Goal: Information Seeking & Learning: Learn about a topic

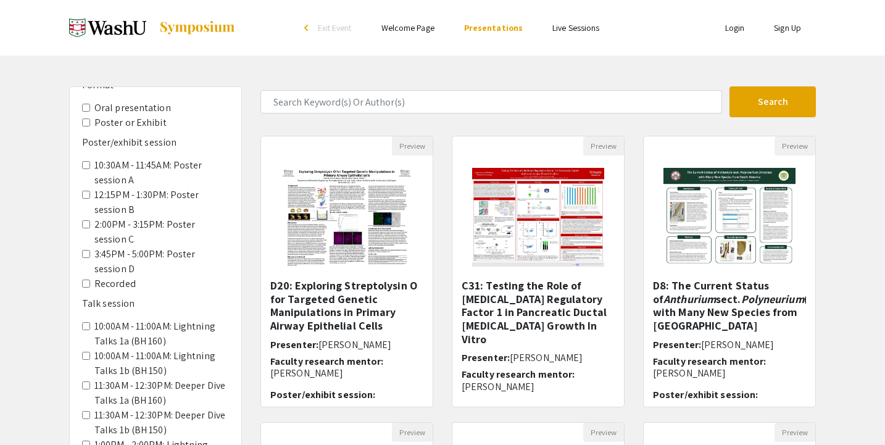
scroll to position [72, 0]
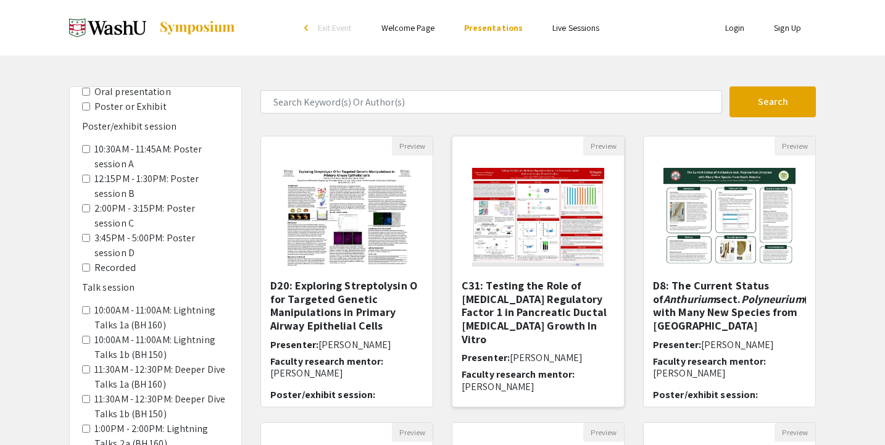
click at [552, 215] on img "Open Presentation <p>C31: Testing the Role of Interferon Regulatory Factor 1 in…" at bounding box center [538, 217] width 156 height 123
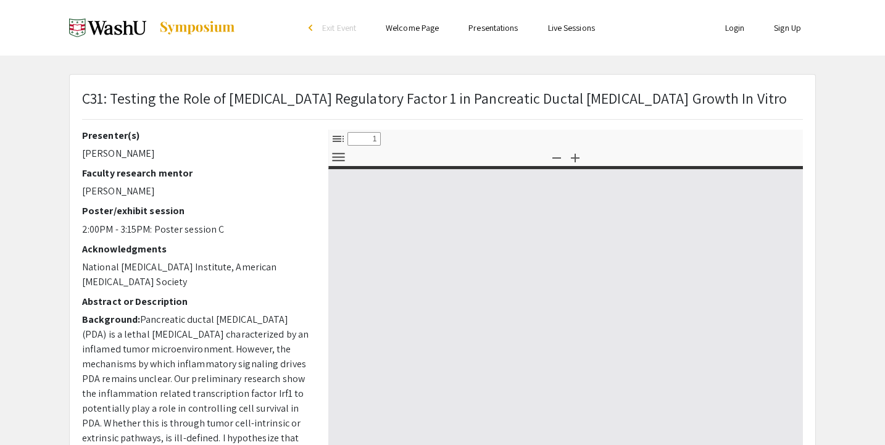
select select "custom"
type input "0"
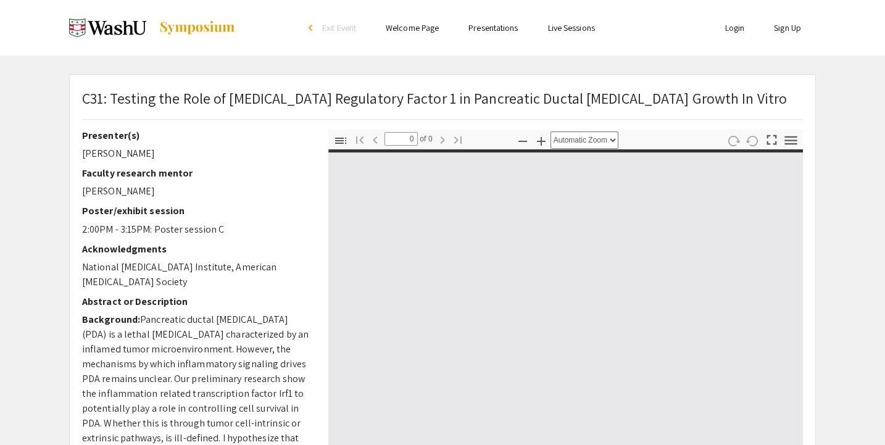
select select "custom"
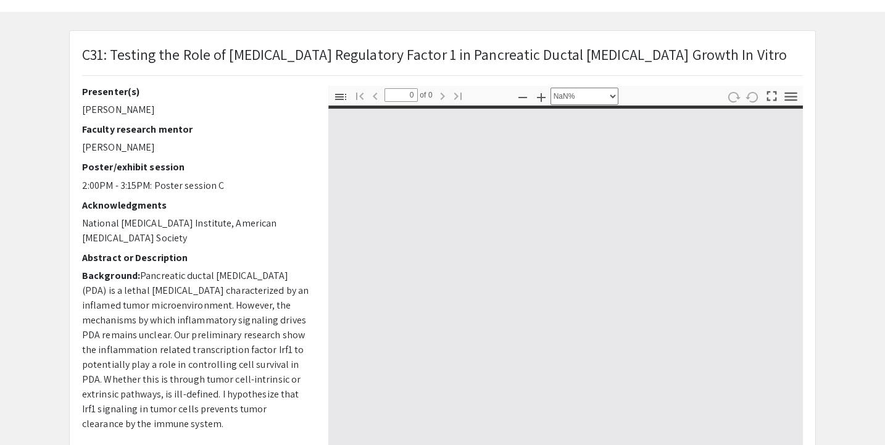
type input "1"
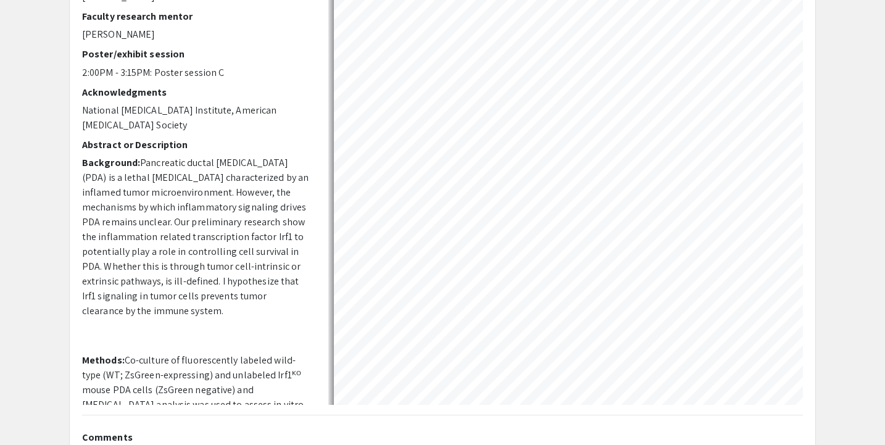
select select "auto"
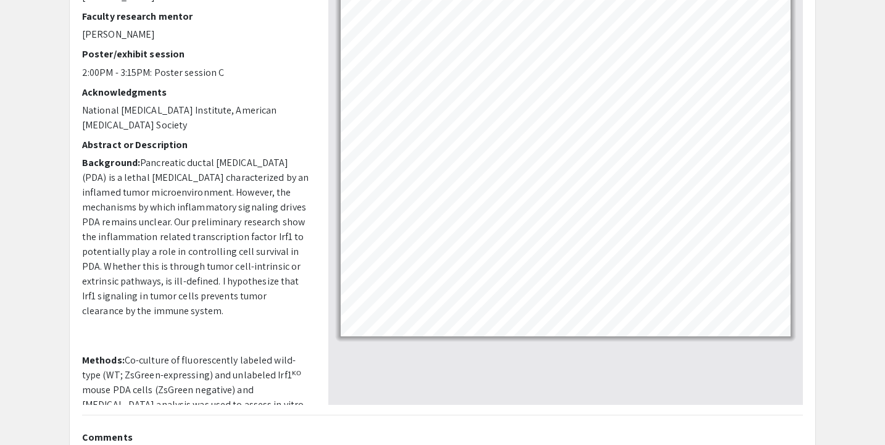
scroll to position [151, 0]
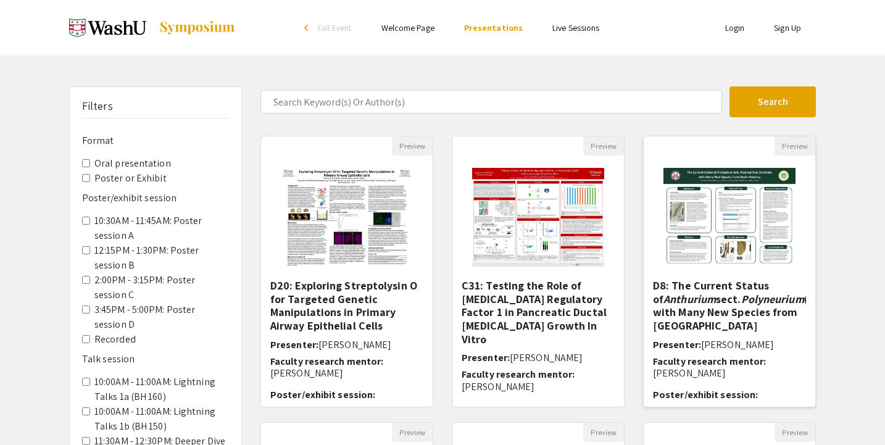
click at [714, 199] on img "Open Presentation <p>D8: The Current Status of <em>Anthurium</em> sect. <em>Pol…" at bounding box center [729, 217] width 156 height 123
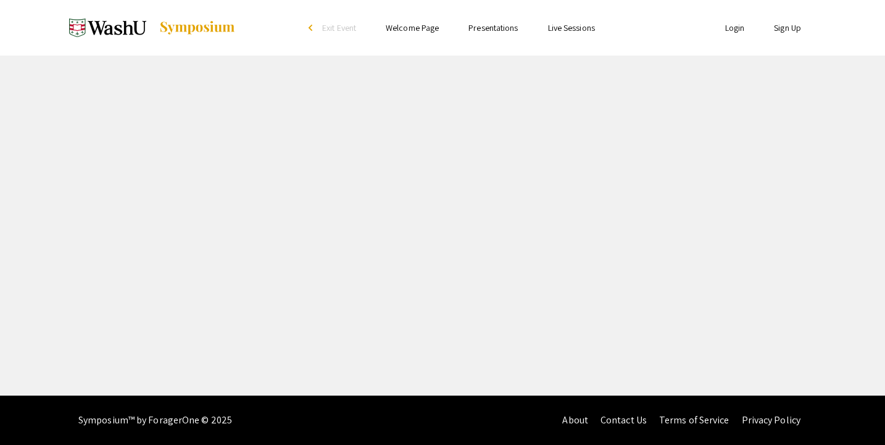
select select "custom"
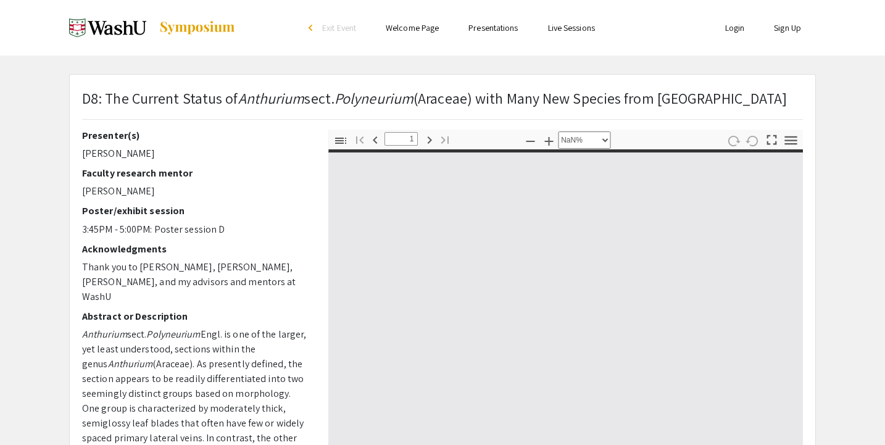
type input "0"
select select "auto"
type input "1"
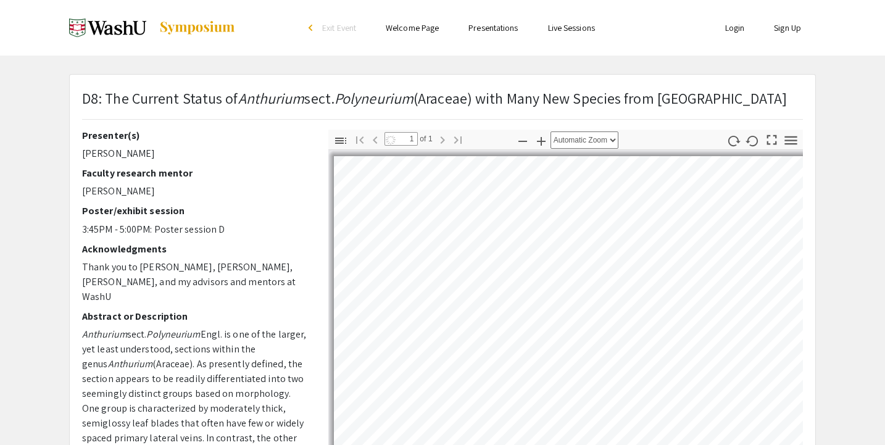
select select "auto"
